Goal: Feedback & Contribution: Contribute content

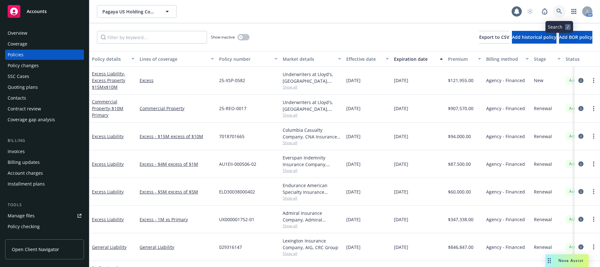
click at [559, 10] on icon at bounding box center [560, 12] width 6 height 6
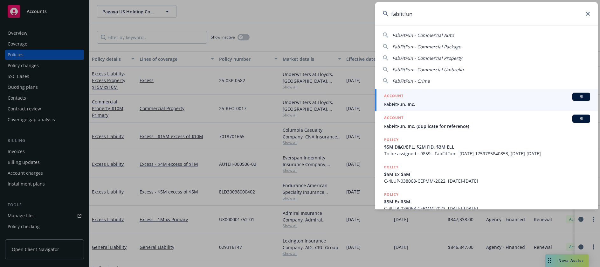
type input "fabfitfun"
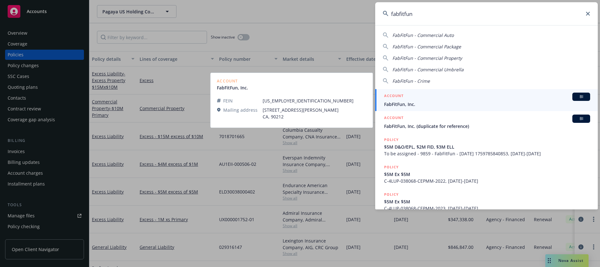
click at [402, 104] on span "FabFitFun, Inc." at bounding box center [487, 104] width 206 height 7
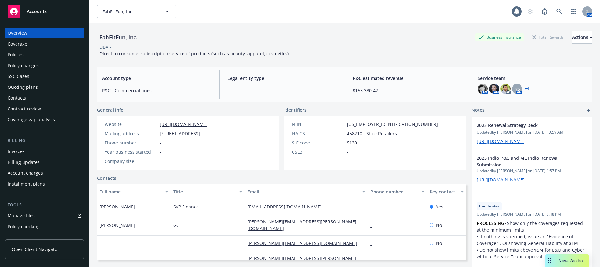
click at [16, 53] on div "Policies" at bounding box center [16, 55] width 16 height 10
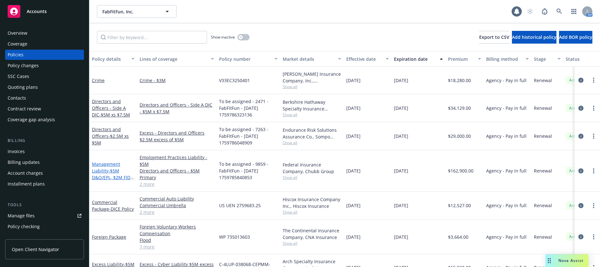
click at [114, 171] on span "- $5M D&O/EPL, $2M FID, $3M ELL" at bounding box center [113, 177] width 42 height 19
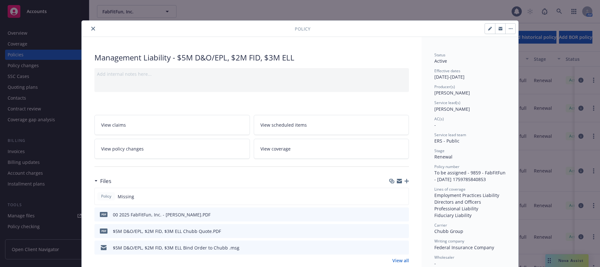
click at [488, 28] on icon "button" at bounding box center [489, 28] width 3 height 3
select select "RENEWAL"
select select "12"
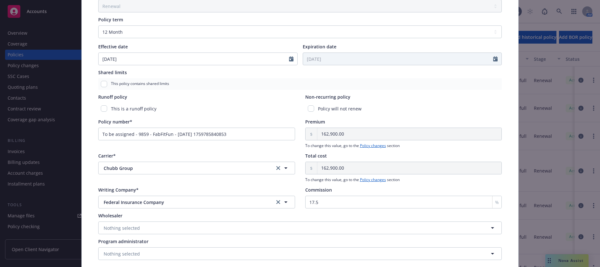
scroll to position [223, 0]
drag, startPoint x: 233, startPoint y: 134, endPoint x: 92, endPoint y: 134, distance: 141.2
click at [94, 134] on div "Policy type* Management Liability Display name $5M D&O/EPL, $2M FID, $3M ELL Pr…" at bounding box center [299, 46] width 411 height 431
click at [129, 131] on input "Policy number*" at bounding box center [196, 132] width 197 height 13
paste input "8262-4443"
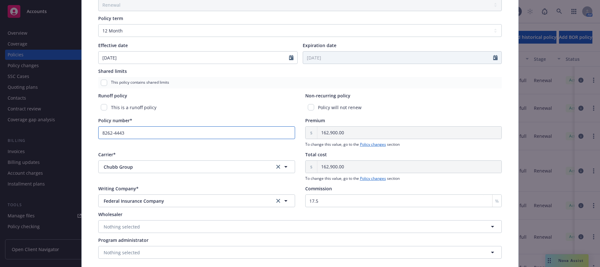
type input "8262-4443"
click at [199, 143] on div "Policy number* 8262-4443" at bounding box center [196, 132] width 197 height 30
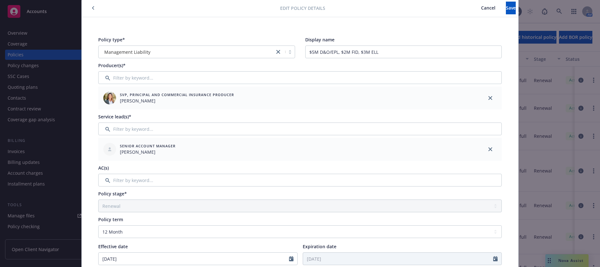
scroll to position [0, 0]
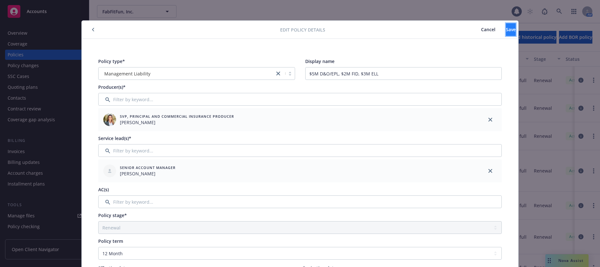
click at [506, 28] on span "Save" at bounding box center [511, 29] width 10 height 6
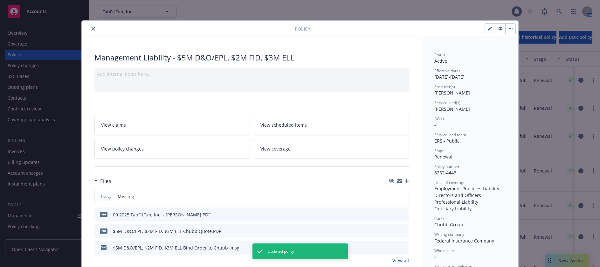
click at [91, 28] on icon "close" at bounding box center [93, 29] width 4 height 4
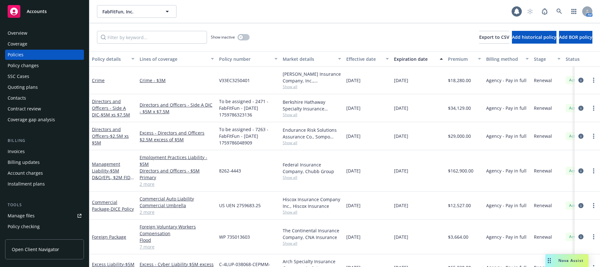
click at [122, 136] on span "- $2.5M xs $5M" at bounding box center [110, 139] width 37 height 13
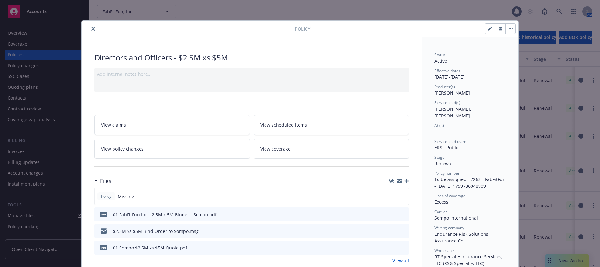
click at [488, 28] on icon "button" at bounding box center [490, 29] width 4 height 4
select select "RENEWAL"
select select "12"
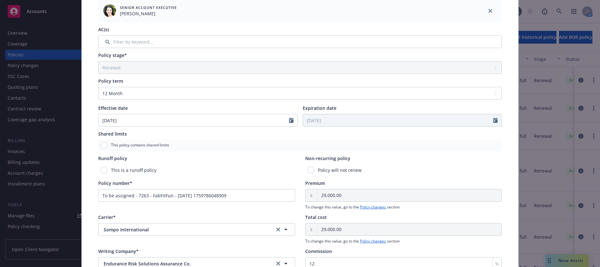
scroll to position [254, 0]
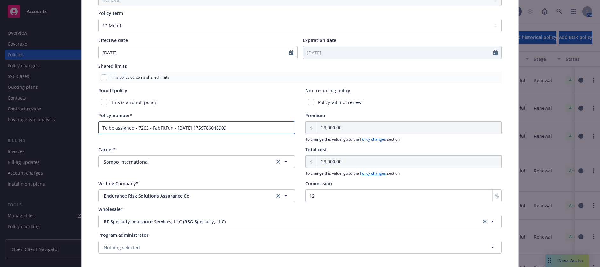
drag, startPoint x: 232, startPoint y: 127, endPoint x: 98, endPoint y: 128, distance: 134.6
click at [98, 128] on input "To be assigned - 7263 - FabFitFun - [DATE] 1759786048909" at bounding box center [196, 127] width 197 height 13
click at [115, 127] on input "Policy number*" at bounding box center [196, 127] width 197 height 13
paste input "MPX30001519106"
type input "MPX30001519106"
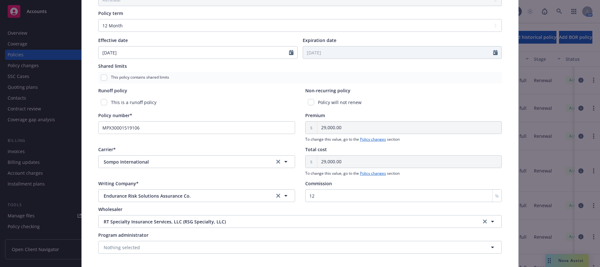
click at [198, 104] on div "This is a runoff policy" at bounding box center [196, 102] width 197 height 12
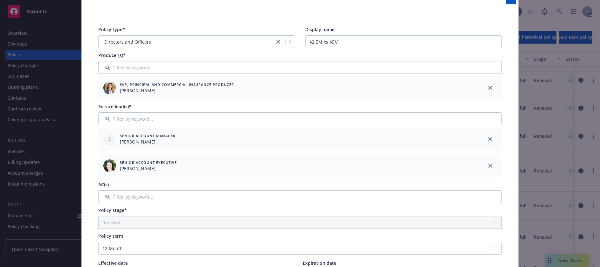
scroll to position [0, 0]
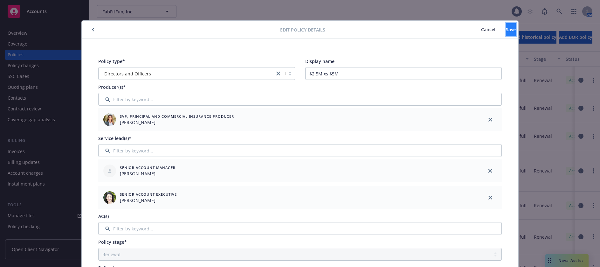
click at [506, 30] on span "Save" at bounding box center [511, 29] width 10 height 6
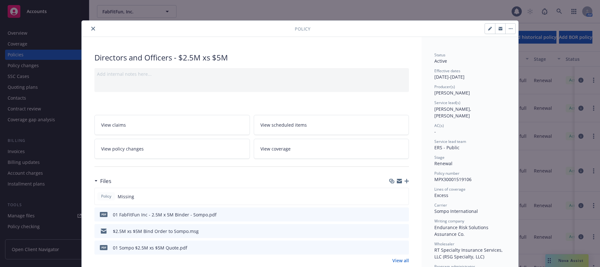
click at [91, 29] on icon "close" at bounding box center [93, 29] width 4 height 4
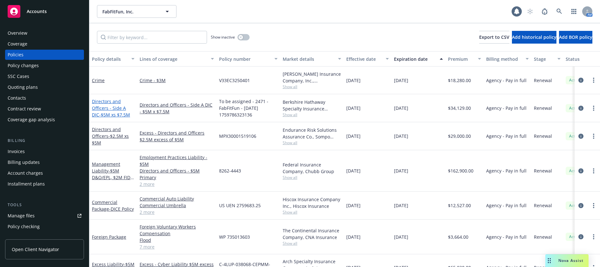
click at [117, 108] on link "Directors and Officers - Side A DIC - $5M xs $7.5M" at bounding box center [111, 107] width 38 height 19
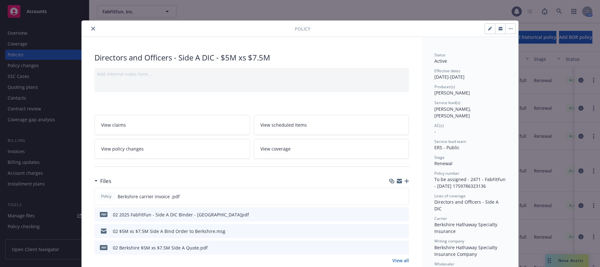
click at [488, 29] on icon "button" at bounding box center [489, 28] width 3 height 3
select select "RENEWAL"
select select "12"
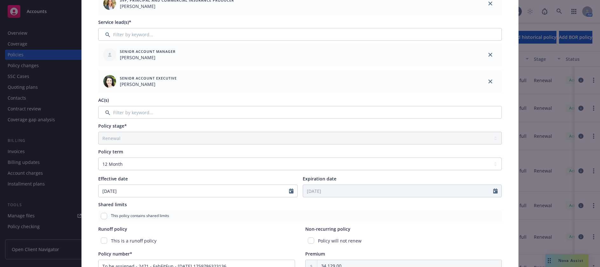
scroll to position [159, 0]
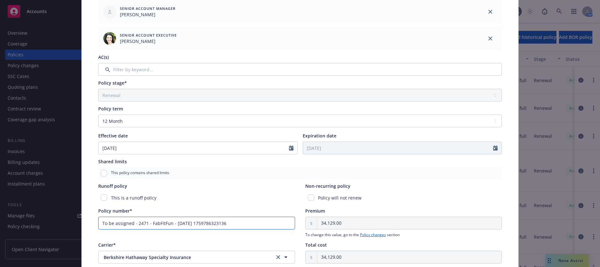
drag, startPoint x: 236, startPoint y: 224, endPoint x: 99, endPoint y: 222, distance: 137.1
click at [99, 222] on input "To be assigned - 2471 - FabFitFun - [DATE] 1759786323136" at bounding box center [196, 223] width 197 height 13
click at [141, 223] on input "Policy number*" at bounding box center [196, 223] width 197 height 13
paste input "47-EMC-337626-02"
type input "47-EMC-337626-02"
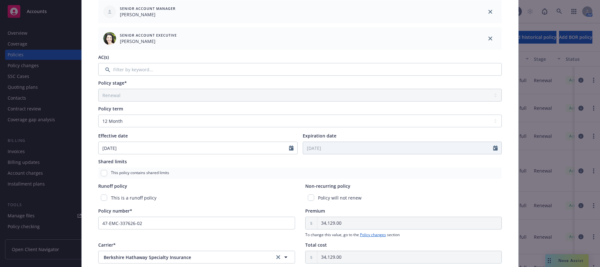
click at [219, 194] on div "This is a runoff policy" at bounding box center [196, 198] width 197 height 12
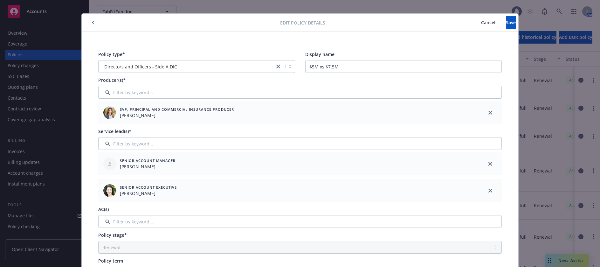
scroll to position [0, 0]
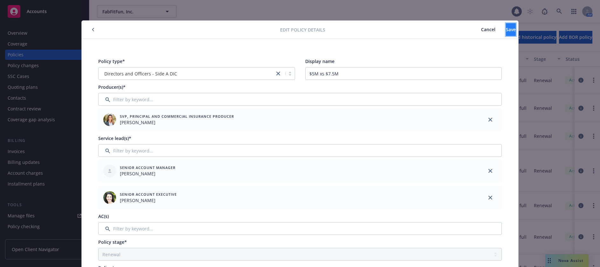
click at [506, 29] on span "Save" at bounding box center [511, 29] width 10 height 6
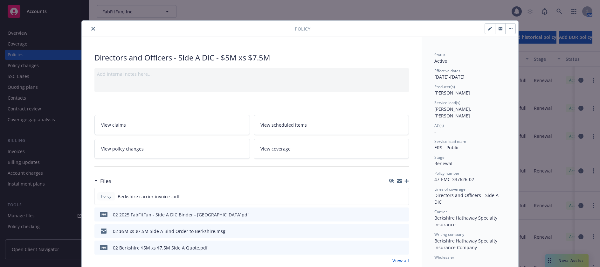
click at [91, 28] on icon "close" at bounding box center [93, 29] width 4 height 4
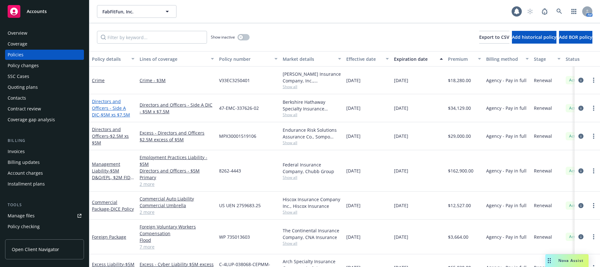
click at [104, 109] on link "Directors and Officers - Side A DIC - $5M xs $7.5M" at bounding box center [111, 107] width 38 height 19
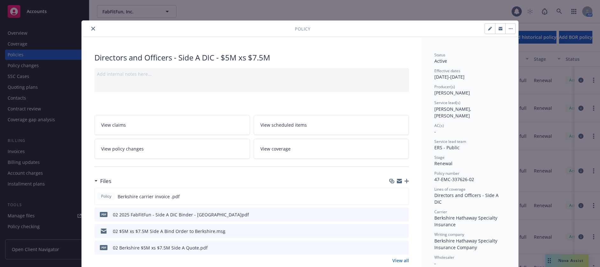
scroll to position [19, 0]
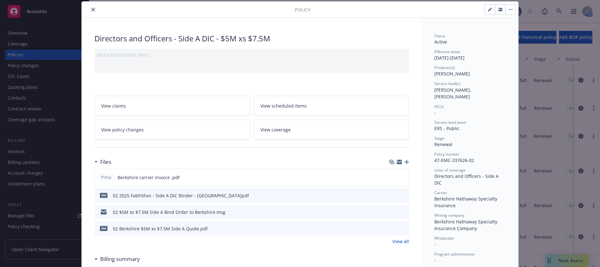
click at [92, 9] on icon "close" at bounding box center [93, 10] width 4 height 4
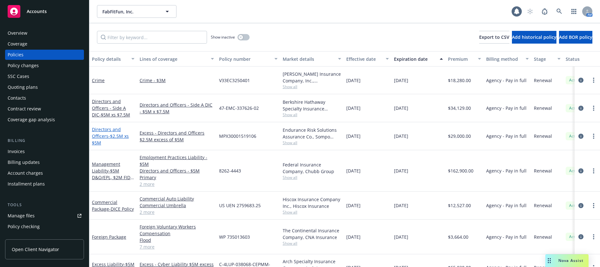
click at [113, 136] on span "- $2.5M xs $5M" at bounding box center [110, 139] width 37 height 13
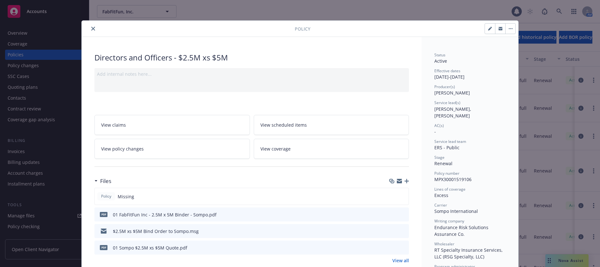
scroll to position [19, 0]
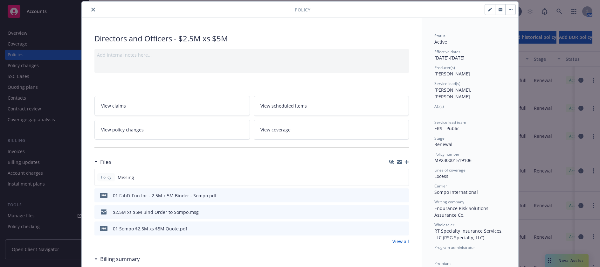
click at [405, 162] on icon "button" at bounding box center [407, 162] width 4 height 4
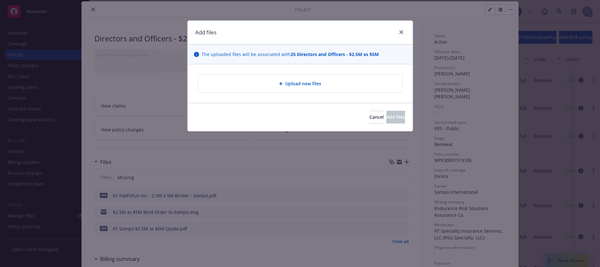
click at [320, 84] on span "Upload new files" at bounding box center [303, 83] width 36 height 7
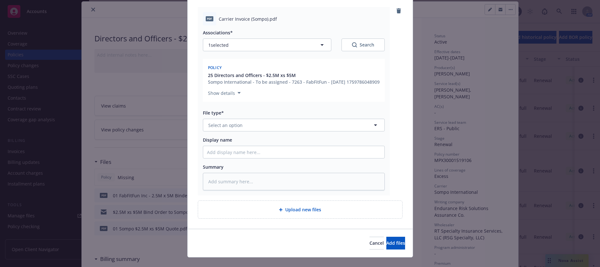
scroll to position [85, 0]
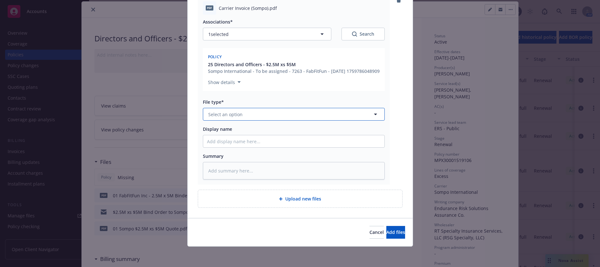
click at [236, 113] on span "Select an option" at bounding box center [225, 114] width 34 height 7
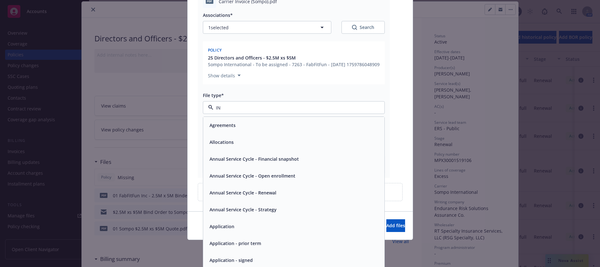
type input "INV"
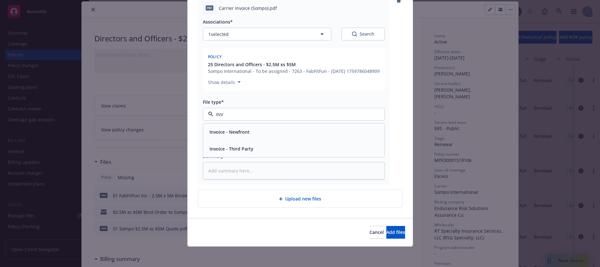
click at [236, 148] on span "Invoice - Third Party" at bounding box center [232, 148] width 44 height 7
click at [242, 142] on input "Display name" at bounding box center [293, 141] width 181 height 12
type textarea "x"
type input "0"
type textarea "x"
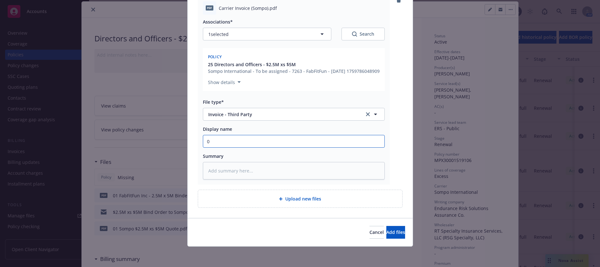
type input "01"
type textarea "x"
type input "0"
type textarea "x"
type input "01"
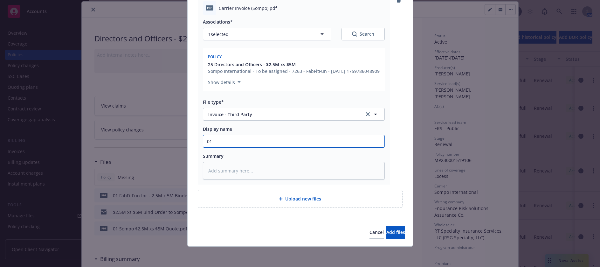
type textarea "x"
type input "01 s"
type textarea "x"
type input "01 sO"
type textarea "x"
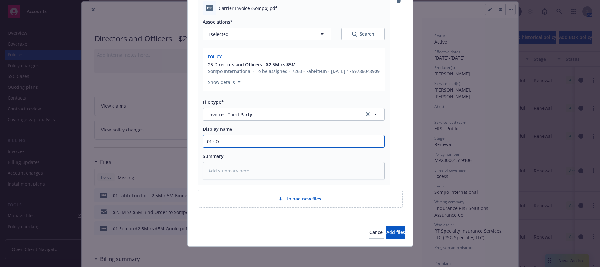
type input "01 sOM"
type textarea "x"
type input "01 sOMP"
type textarea "x"
type input "01 sOM"
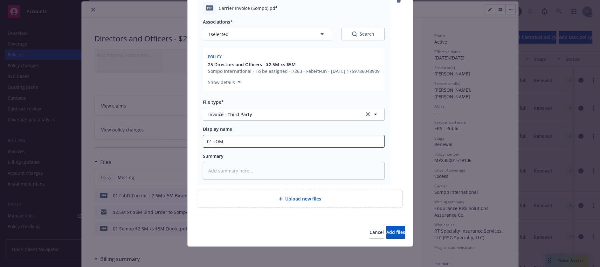
type textarea "x"
type input "01 sO"
type textarea "x"
type input "01 s"
type textarea "x"
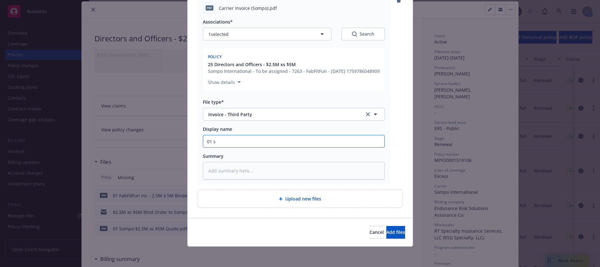
type input "01"
type textarea "x"
type input "01 s"
type textarea "x"
type input "01 so"
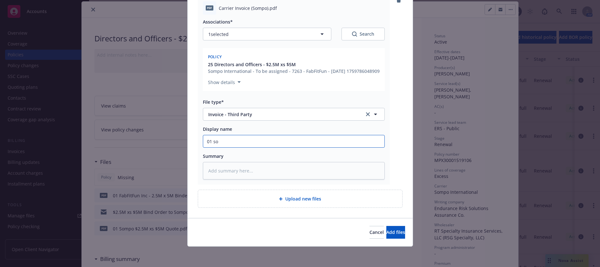
type textarea "x"
type input "01 som"
type textarea "x"
type input "01 somp"
type textarea "x"
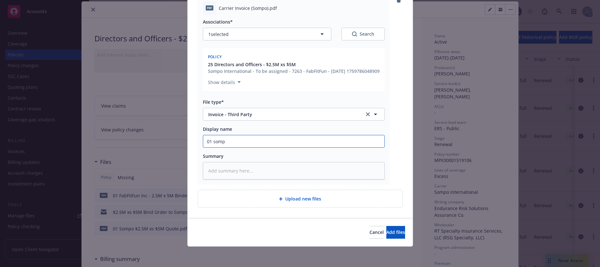
type input "01 sompo"
type textarea "x"
type input "01 ompo"
type textarea "x"
type input "01 Sompo"
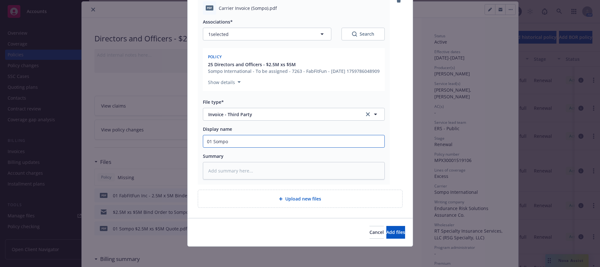
type textarea "x"
type input "01 Sompo"
type textarea "x"
type input "01 Sompo $"
type textarea "x"
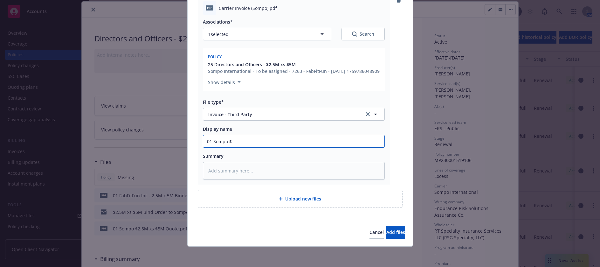
type input "01 Sompo $5"
type textarea "x"
type input "01 Sompo $5M"
type textarea "x"
type input "01 Sompo $25M"
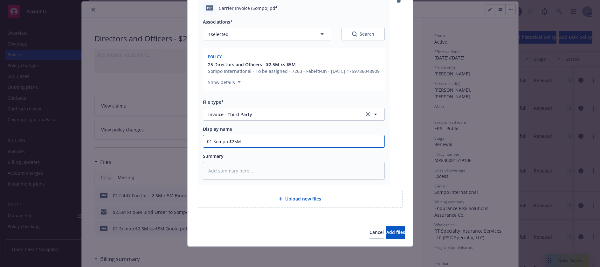
type textarea "x"
type input "01 Sompo $2.5M"
type textarea "x"
type input "01 Sompo $2.5M"
type textarea "x"
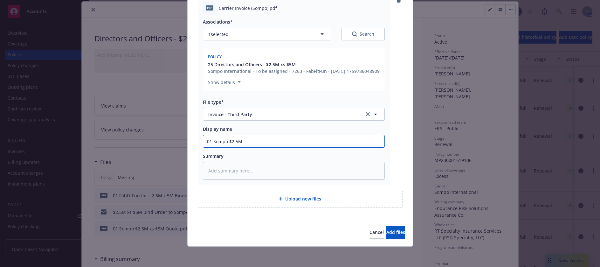
type input "01 Sompo $2.5M x"
type textarea "x"
type input "01 Sompo $2.5M xs"
type textarea "x"
type input "01 Sompo $2.5M xs"
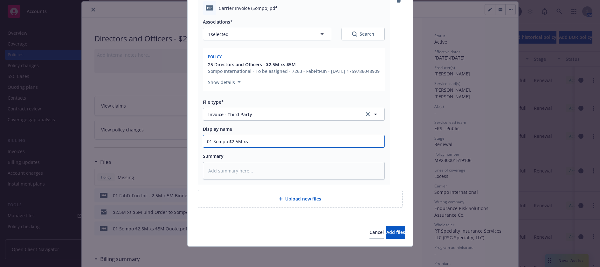
type textarea "x"
type input "01 Sompo $2.5M xs $"
type textarea "x"
type input "01 Sompo $2.5M xs $5"
type textarea "x"
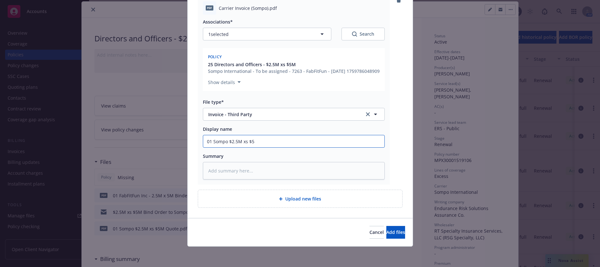
type input "01 Sompo $2.5M xs $5M"
type textarea "x"
type input "01 Sompo $2.5M xs $5M"
type textarea "x"
type input "01 Sompo $2.5M xs $5M I"
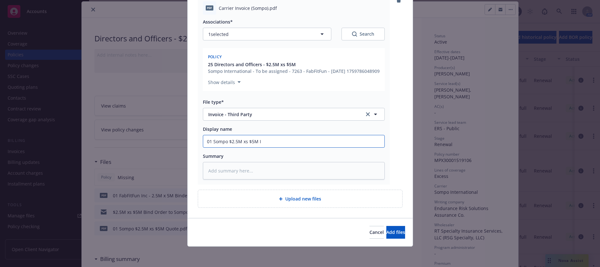
type textarea "x"
type input "01 Sompo $2.5M xs $5M In"
type textarea "x"
type input "01 Sompo $2.5M xs $5M Inv"
type textarea "x"
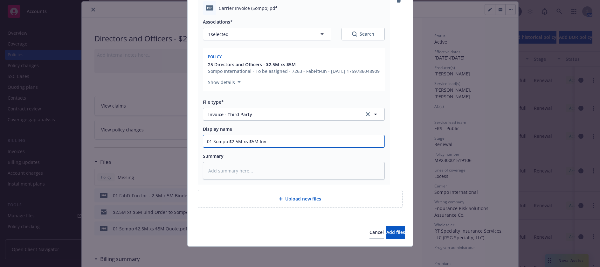
type input "01 Sompo $2.5M xs $5M Invo"
type textarea "x"
type input "01 Sompo $2.5M xs $5M Invoi"
type textarea "x"
type input "01 Sompo $2.5M xs $5M Invoic"
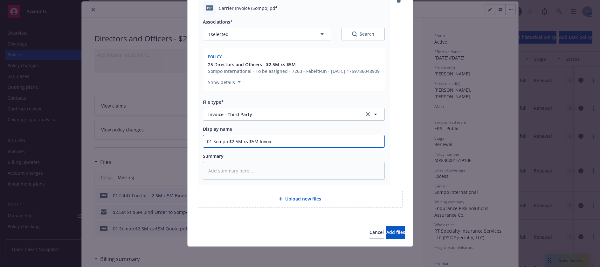
type textarea "x"
type input "01 Sompo $2.5M xs $5M Invoice"
click at [390, 233] on span "Add files" at bounding box center [396, 232] width 19 height 6
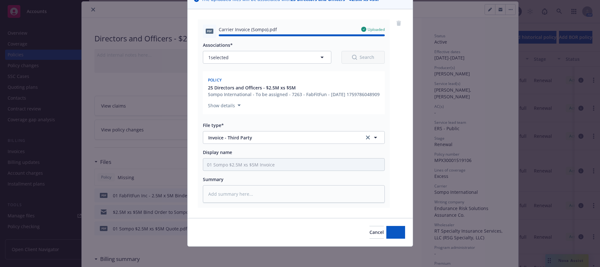
type textarea "x"
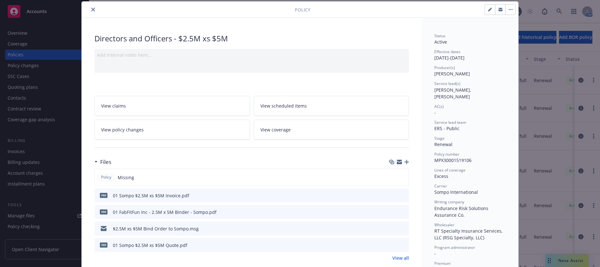
click at [91, 10] on icon "close" at bounding box center [93, 10] width 4 height 4
